Goal: Information Seeking & Learning: Check status

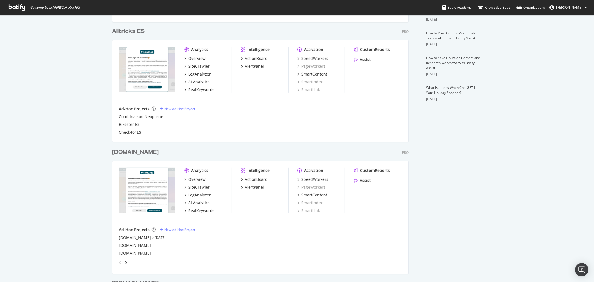
scroll to position [155, 0]
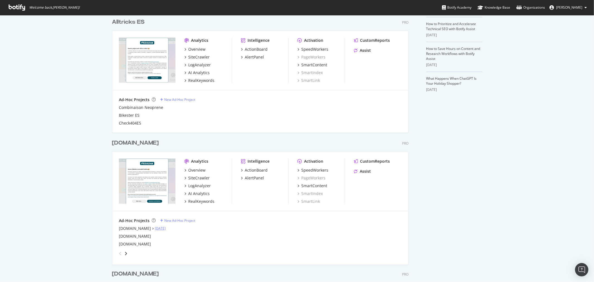
click at [155, 227] on link "[DATE]" at bounding box center [160, 228] width 11 height 5
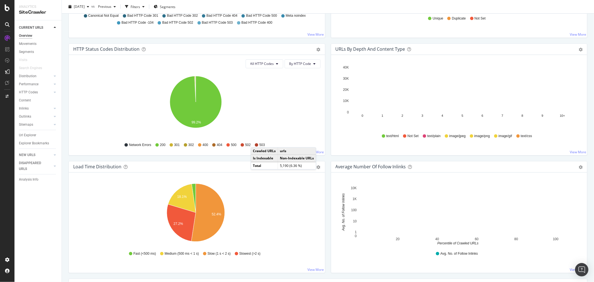
scroll to position [278, 0]
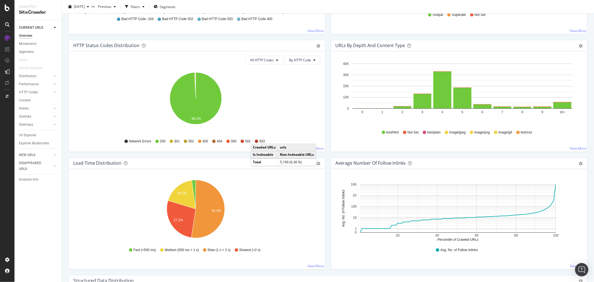
drag, startPoint x: 24, startPoint y: 108, endPoint x: 34, endPoint y: 116, distance: 12.5
click at [24, 108] on div "Inlinks" at bounding box center [24, 109] width 10 height 6
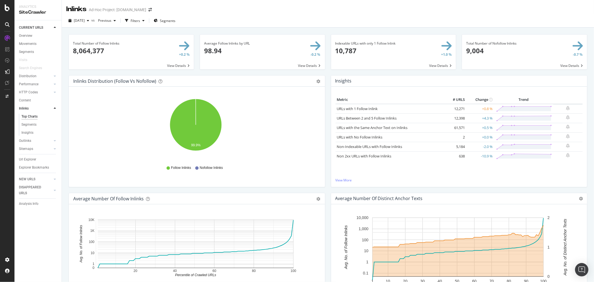
click at [26, 32] on div "Overview Movements Segments Visits Search Engines Distribution Top Charts Segme…" at bounding box center [40, 103] width 43 height 143
click at [25, 35] on div "Overview" at bounding box center [25, 36] width 13 height 6
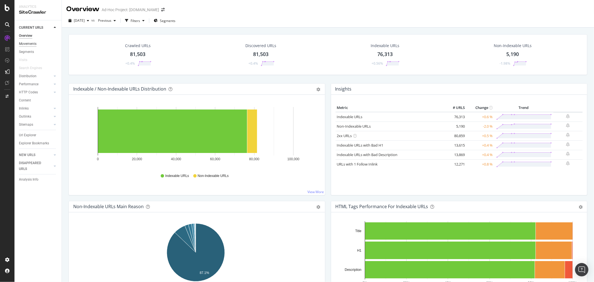
click at [30, 43] on div "Movements" at bounding box center [28, 44] width 18 height 6
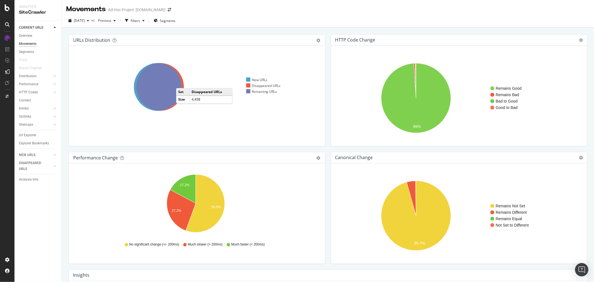
click at [182, 83] on icon at bounding box center [160, 87] width 48 height 48
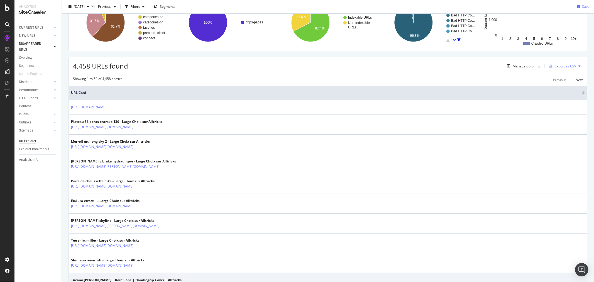
scroll to position [216, 0]
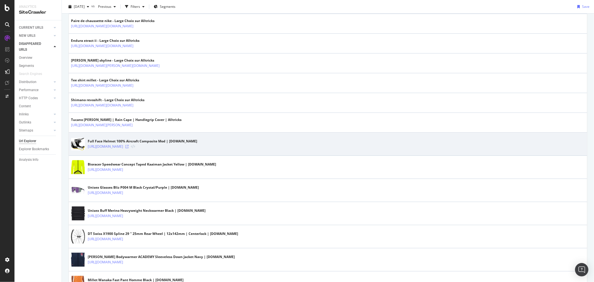
click at [129, 146] on icon at bounding box center [126, 146] width 3 height 3
